Goal: Find specific page/section: Find specific page/section

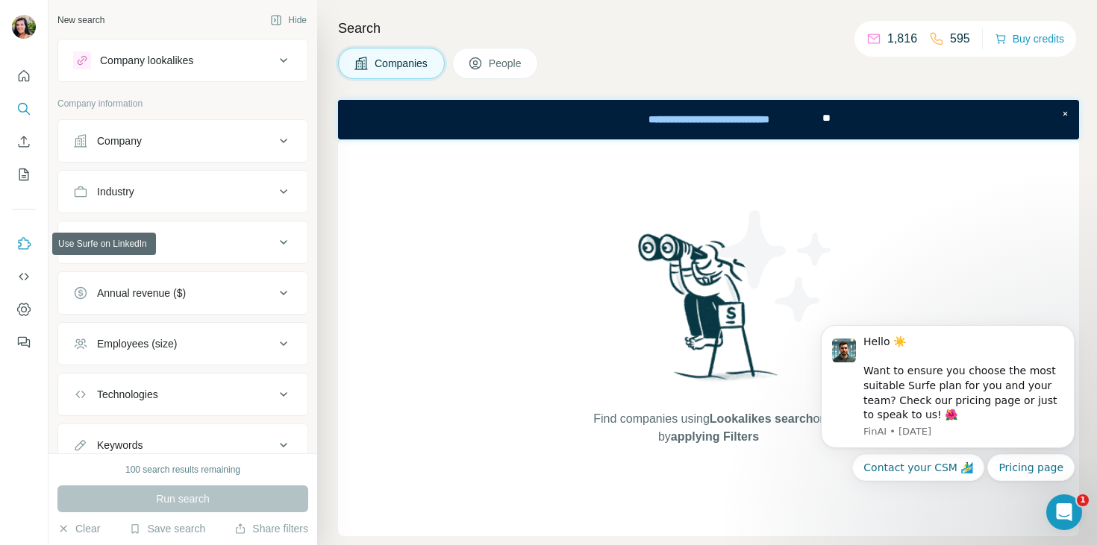
click at [19, 238] on icon "Use Surfe on LinkedIn" at bounding box center [23, 244] width 15 height 15
click at [32, 308] on button "Dashboard" at bounding box center [24, 309] width 24 height 27
click at [22, 313] on icon "Dashboard" at bounding box center [23, 309] width 15 height 15
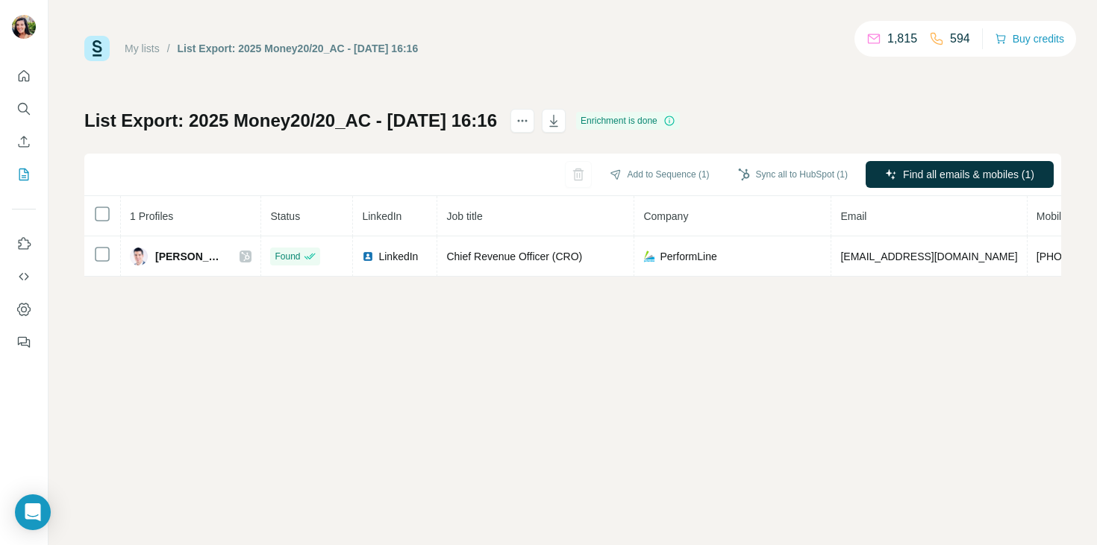
click at [407, 360] on div "My lists / List Export: 2025 Money20/20_AC - [DATE] 16:16 1,815 594 Buy credits…" at bounding box center [572, 272] width 1048 height 545
